Goal: Information Seeking & Learning: Learn about a topic

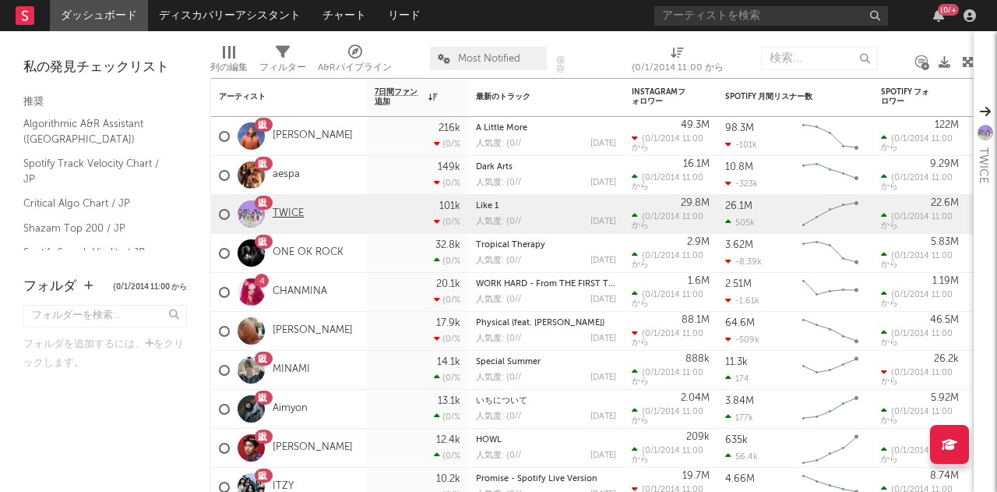
click at [297, 216] on link "TWICE" at bounding box center [288, 213] width 31 height 13
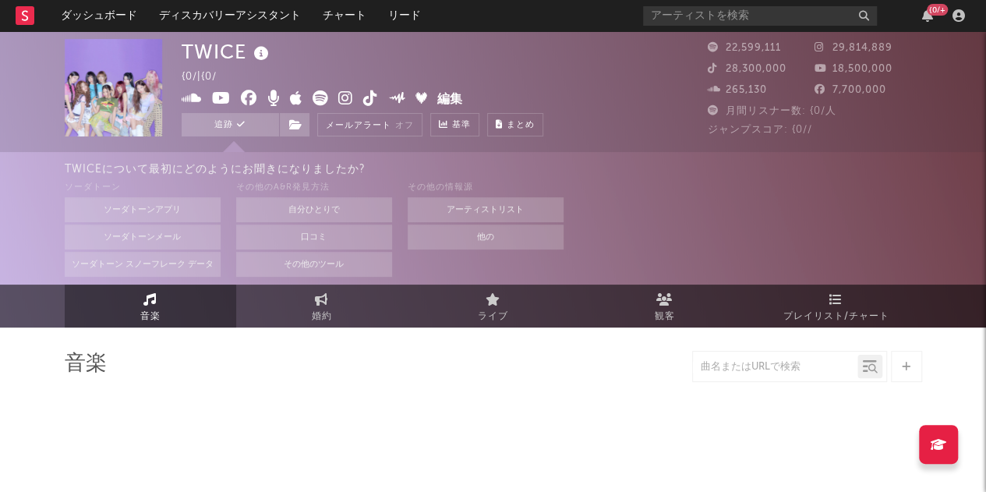
select select "6m"
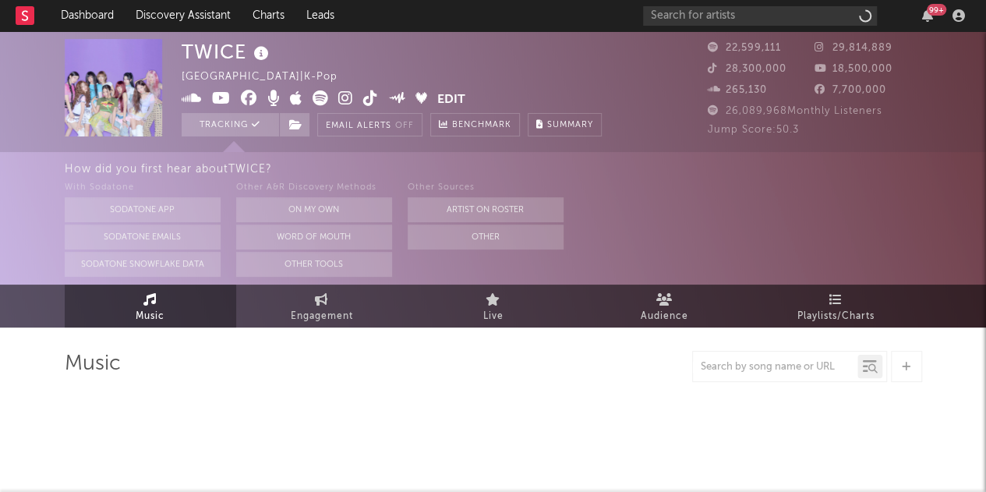
select select "6m"
